Goal: Task Accomplishment & Management: Manage account settings

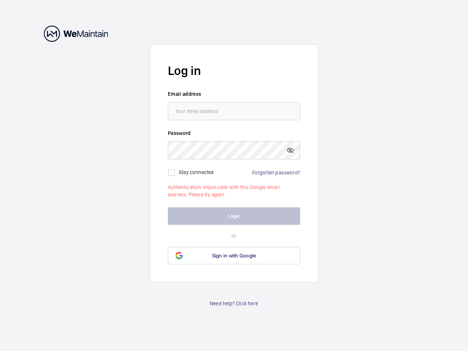
click at [290, 150] on mat-icon at bounding box center [290, 150] width 9 height 9
click at [171, 173] on input "checkbox" at bounding box center [171, 172] width 15 height 15
click at [196, 172] on label "Stay connected" at bounding box center [196, 172] width 35 height 6
checkbox input "true"
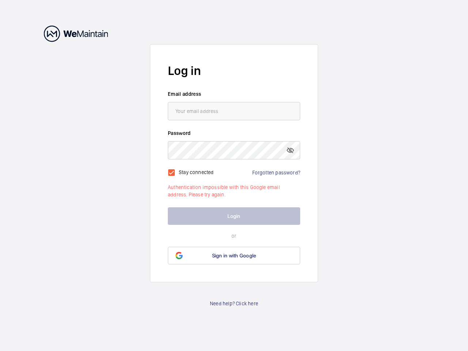
click at [234, 256] on span "Sign in with Google" at bounding box center [234, 256] width 44 height 6
